Goal: Task Accomplishment & Management: Use online tool/utility

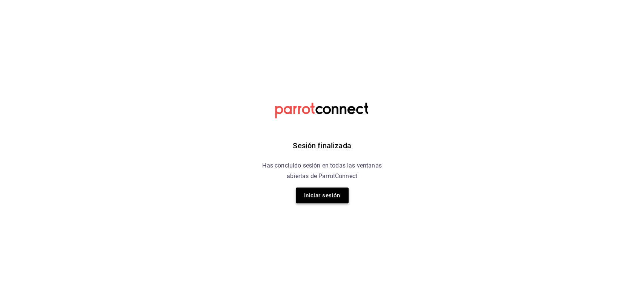
click at [330, 200] on button "Iniciar sesión" at bounding box center [322, 196] width 53 height 16
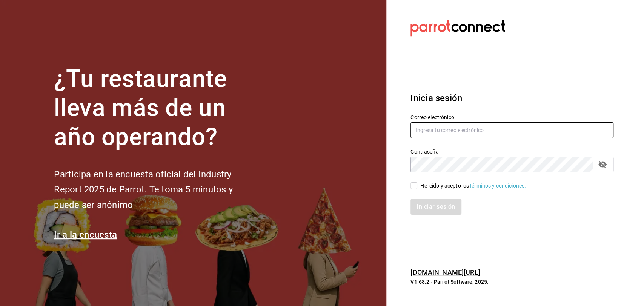
type input "multiuser@pickup.com"
click at [417, 188] on input "He leído y acepto los Términos y condiciones." at bounding box center [413, 185] width 7 height 7
checkbox input "true"
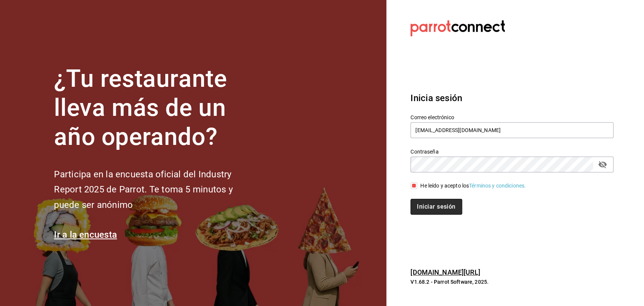
click at [440, 213] on button "Iniciar sesión" at bounding box center [435, 207] width 51 height 16
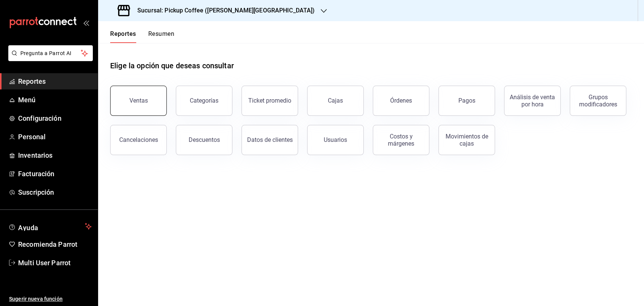
click at [136, 98] on div "Ventas" at bounding box center [138, 100] width 18 height 7
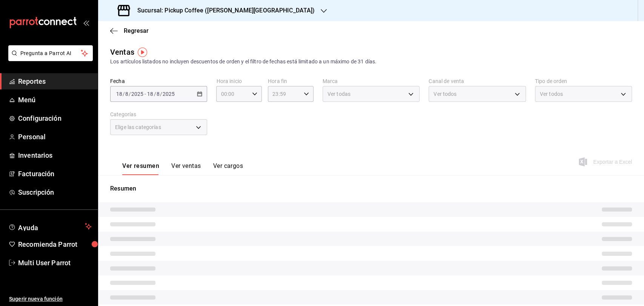
click at [197, 14] on h3 "Sucursal: Pickup Coffee (Quintana Roo)" at bounding box center [222, 10] width 183 height 9
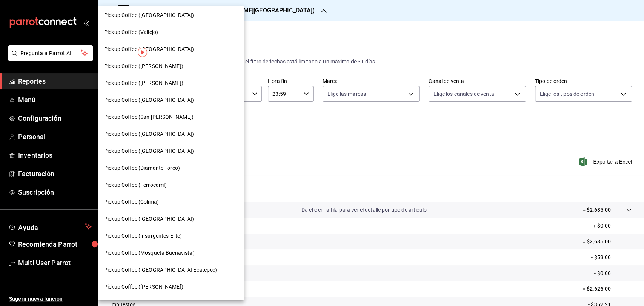
scroll to position [283, 0]
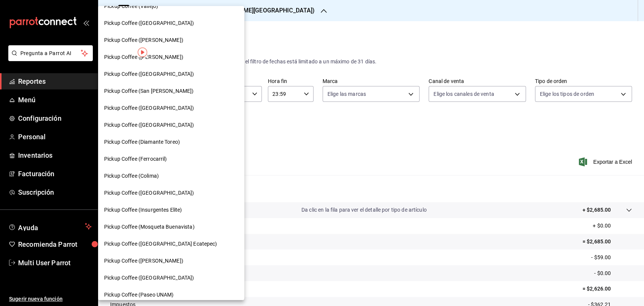
click at [182, 256] on div "Pickup Coffee (Pabellon Cuauhtemoc)" at bounding box center [171, 260] width 146 height 17
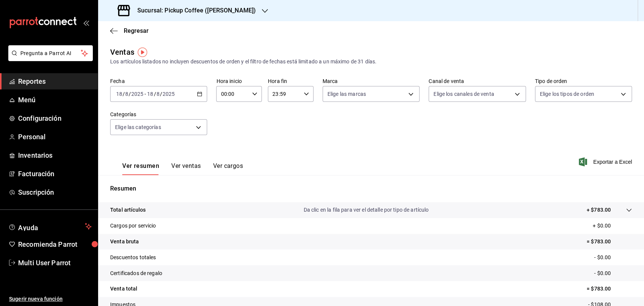
click at [199, 94] on icon "button" at bounding box center [199, 93] width 5 height 5
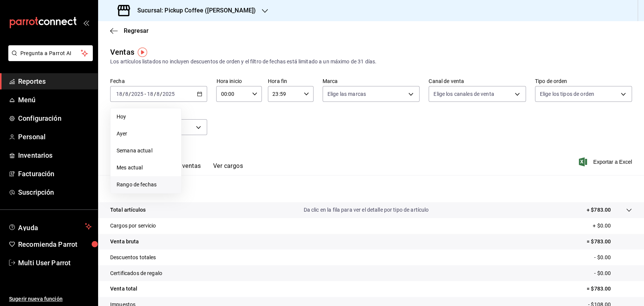
click at [161, 188] on span "Rango de fechas" at bounding box center [146, 185] width 58 height 8
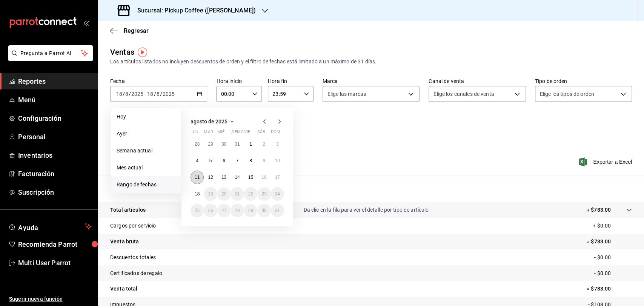
click at [197, 181] on button "11" at bounding box center [197, 178] width 13 height 14
click at [278, 176] on abbr "17" at bounding box center [277, 177] width 5 height 5
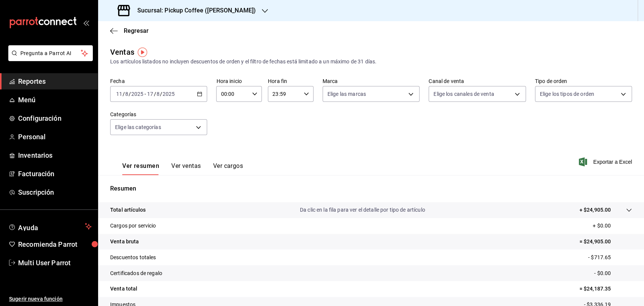
click at [184, 13] on h3 "Sucursal: Pickup Coffee (Pabellon Cuauhtemoc)" at bounding box center [193, 10] width 124 height 9
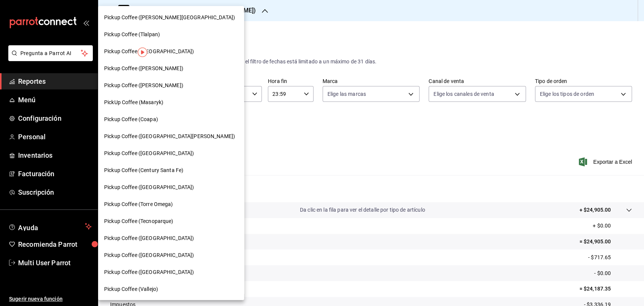
scroll to position [257, 0]
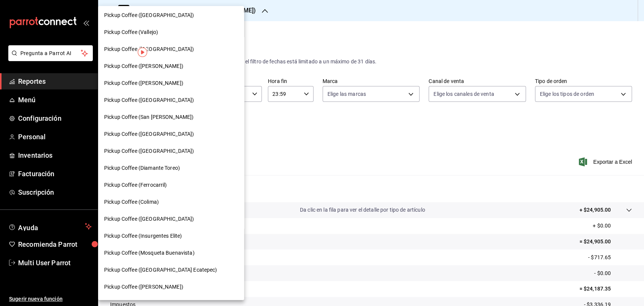
click at [170, 223] on div "Pickup Coffee (Montevideo)" at bounding box center [171, 219] width 146 height 17
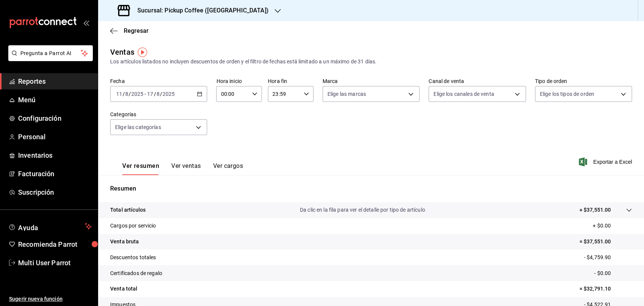
click at [245, 16] on div "Sucursal: Pickup Coffee (Montevideo)" at bounding box center [194, 10] width 180 height 21
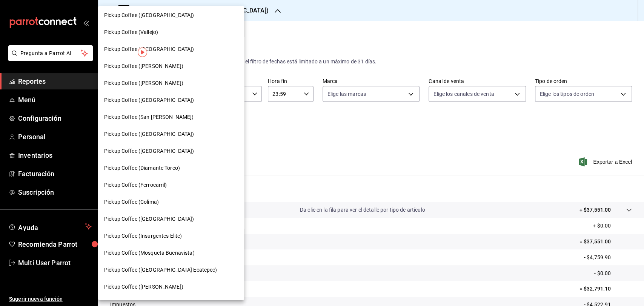
scroll to position [357, 0]
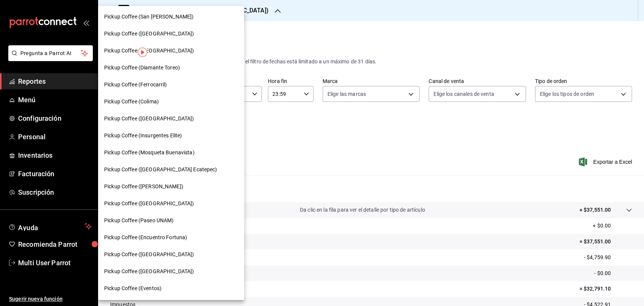
click at [171, 238] on span "Pickup Coffee (Encuentro Fortuna)" at bounding box center [145, 238] width 83 height 8
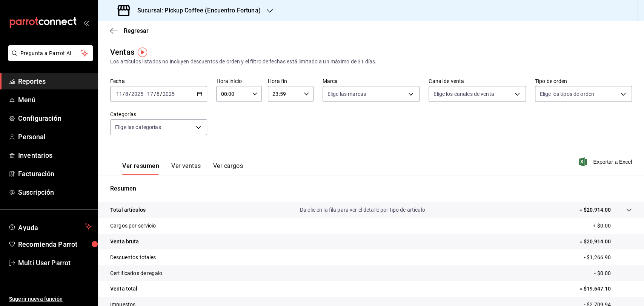
click at [215, 8] on h3 "Sucursal: Pickup Coffee (Encuentro Fortuna)" at bounding box center [195, 10] width 129 height 9
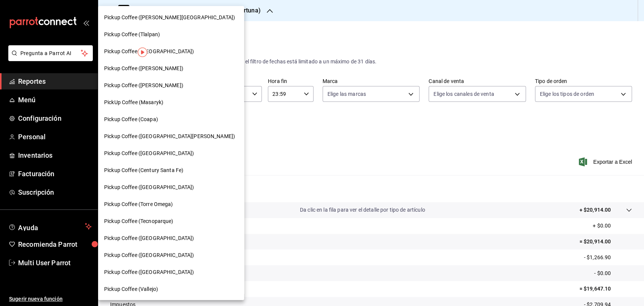
click at [153, 289] on span "Pickup Coffee (Vallejo)" at bounding box center [131, 289] width 54 height 8
